Goal: Check status: Check status

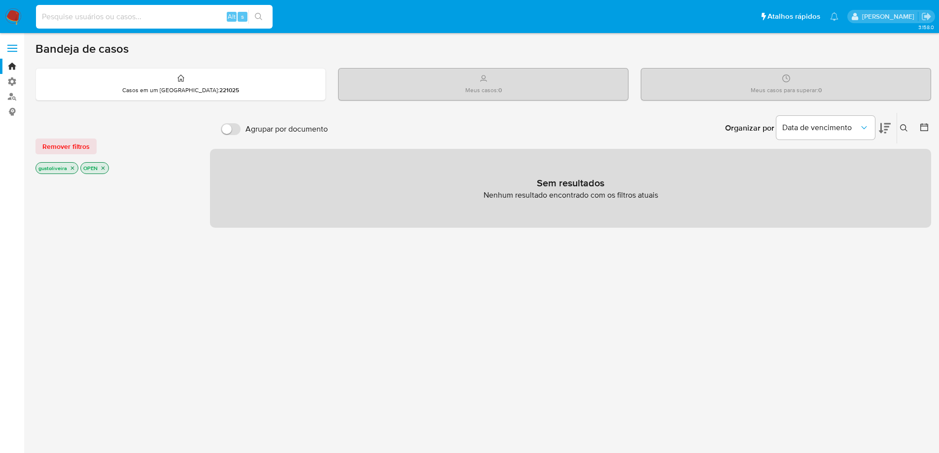
click at [117, 16] on input at bounding box center [154, 16] width 237 height 13
click at [72, 143] on span "Remover filtros" at bounding box center [65, 147] width 47 height 14
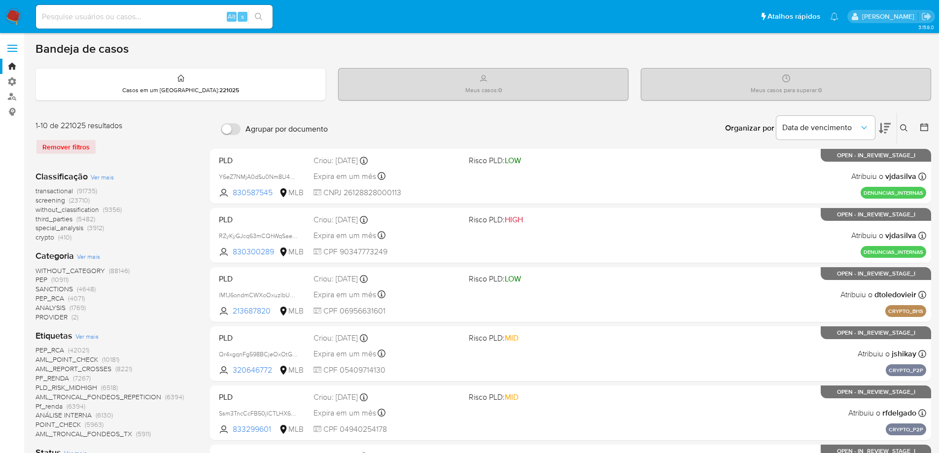
click at [59, 145] on div "Remover filtros" at bounding box center [114, 147] width 158 height 16
click at [72, 18] on input at bounding box center [154, 16] width 237 height 13
paste input "210534601"
type input "210534601"
click at [254, 17] on button "search-icon" at bounding box center [258, 17] width 20 height 14
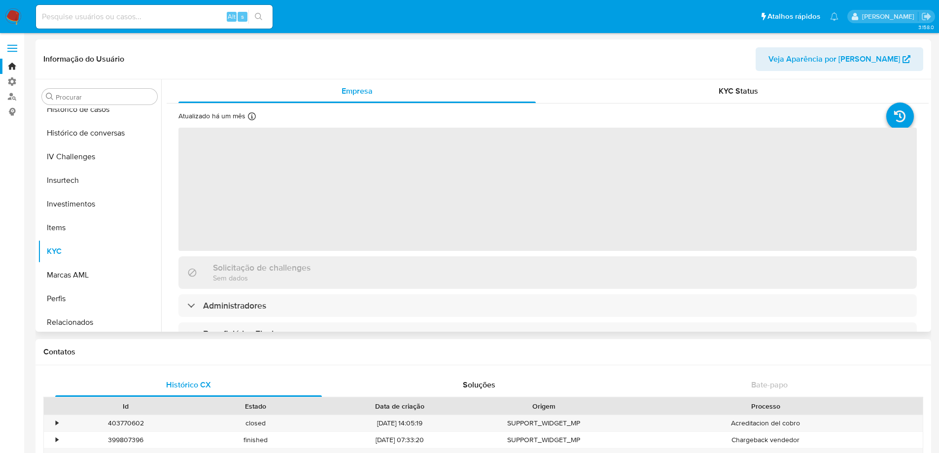
scroll to position [369, 0]
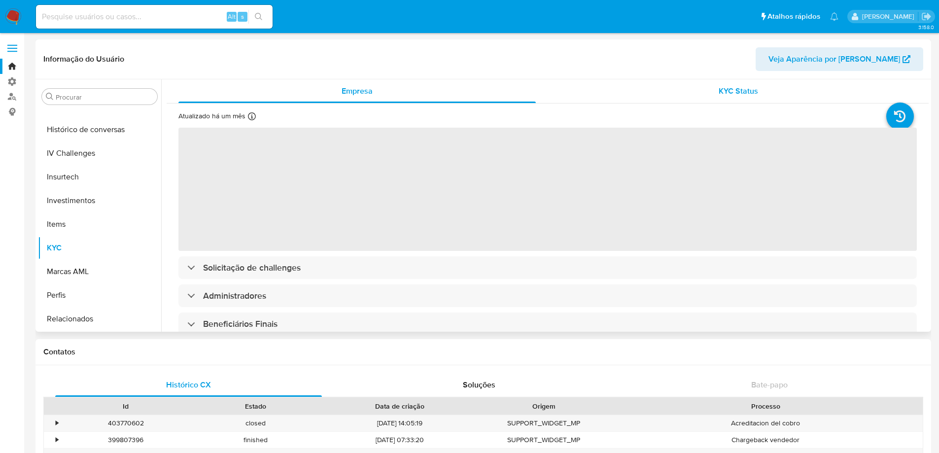
click at [752, 90] on span "KYC Status" at bounding box center [738, 90] width 39 height 11
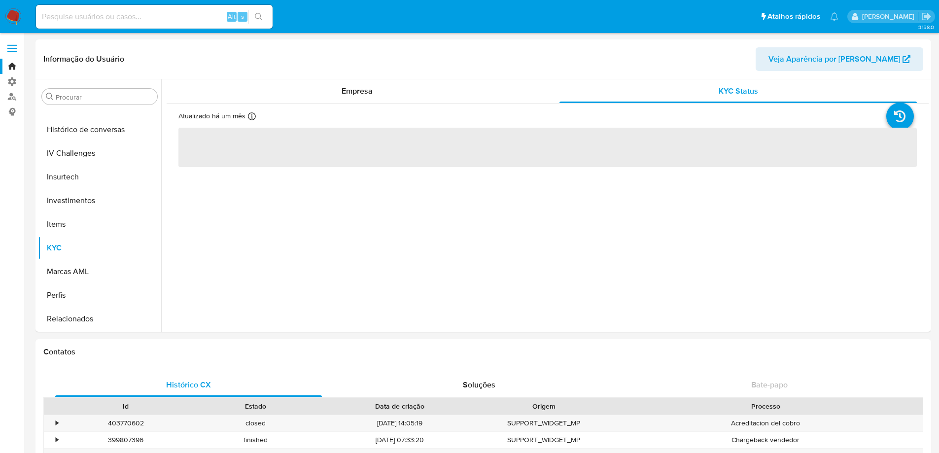
select select "10"
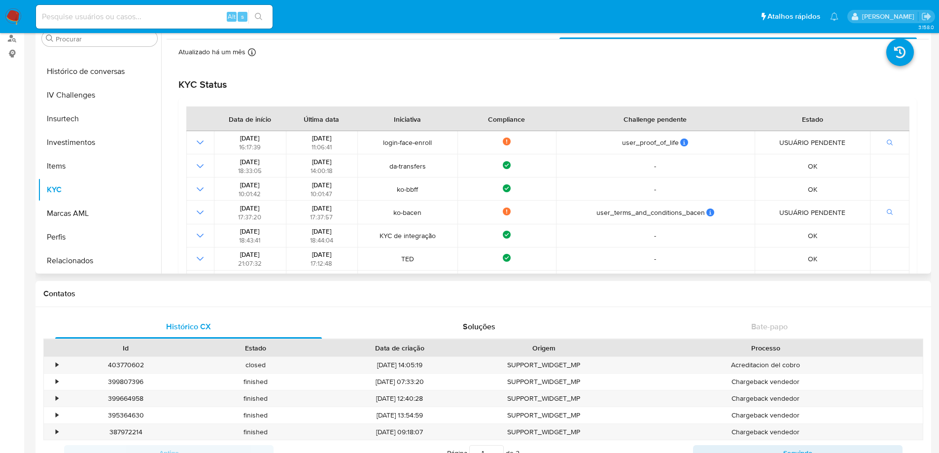
scroll to position [0, 0]
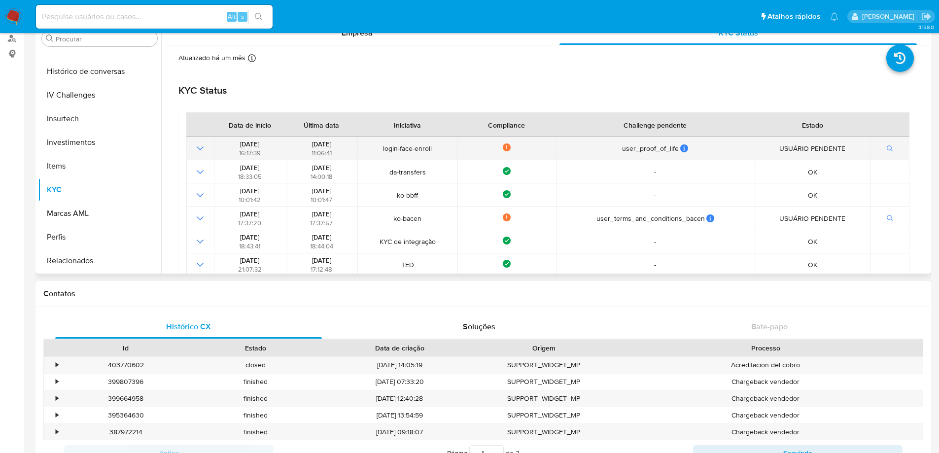
click at [199, 144] on icon "Mostrar operación" at bounding box center [200, 148] width 12 height 12
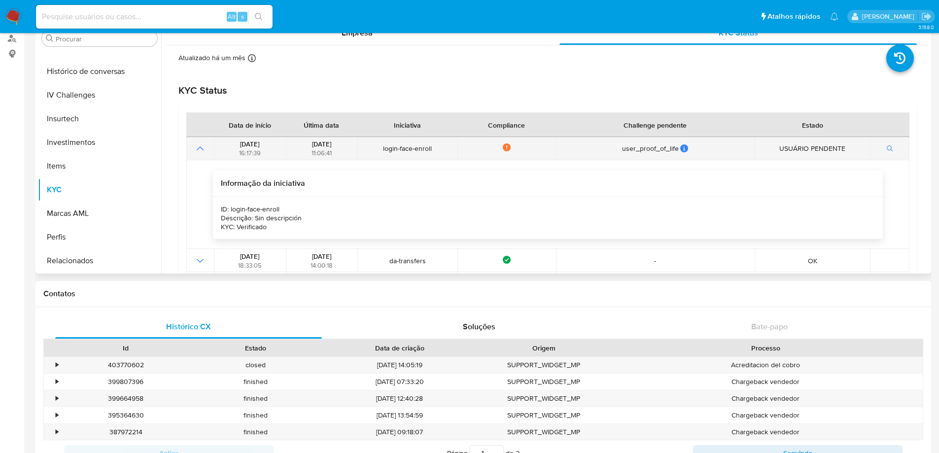
click at [200, 149] on icon "Mostrar operación" at bounding box center [200, 148] width 12 height 12
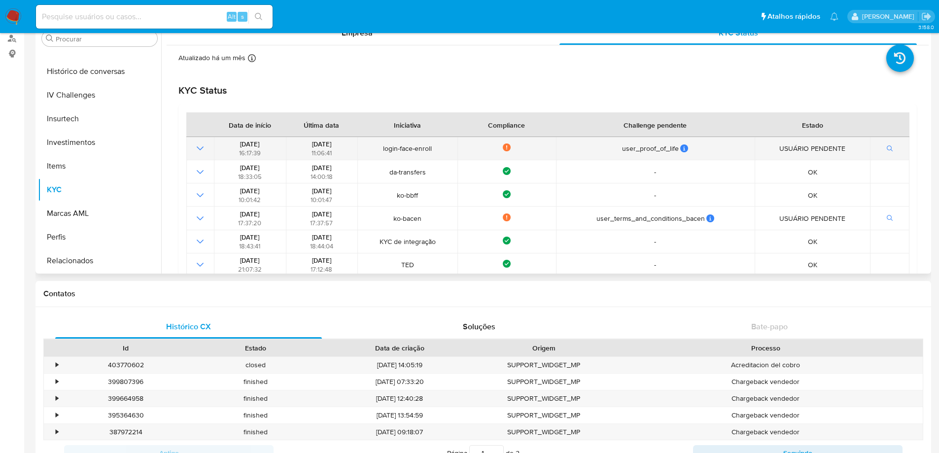
click at [506, 146] on icon at bounding box center [507, 147] width 8 height 8
click at [887, 146] on icon "button" at bounding box center [890, 148] width 6 height 6
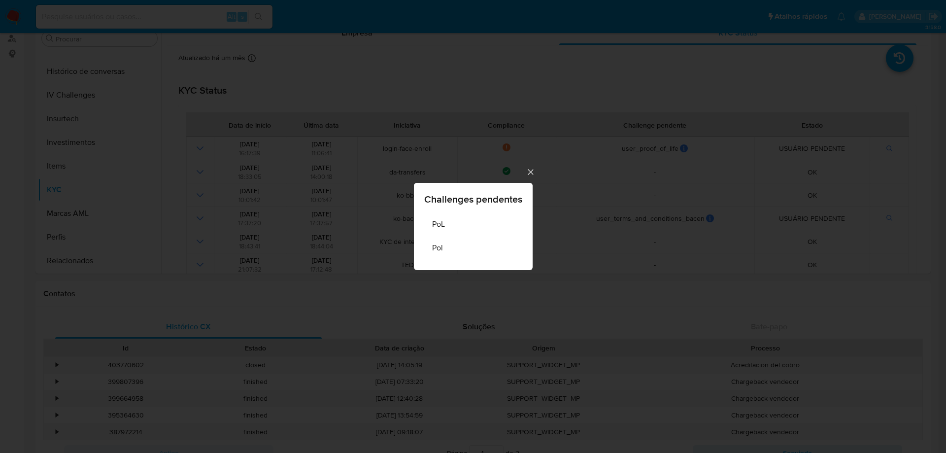
click at [529, 169] on icon "Cerrar" at bounding box center [531, 172] width 10 height 10
